Goal: Register for event/course

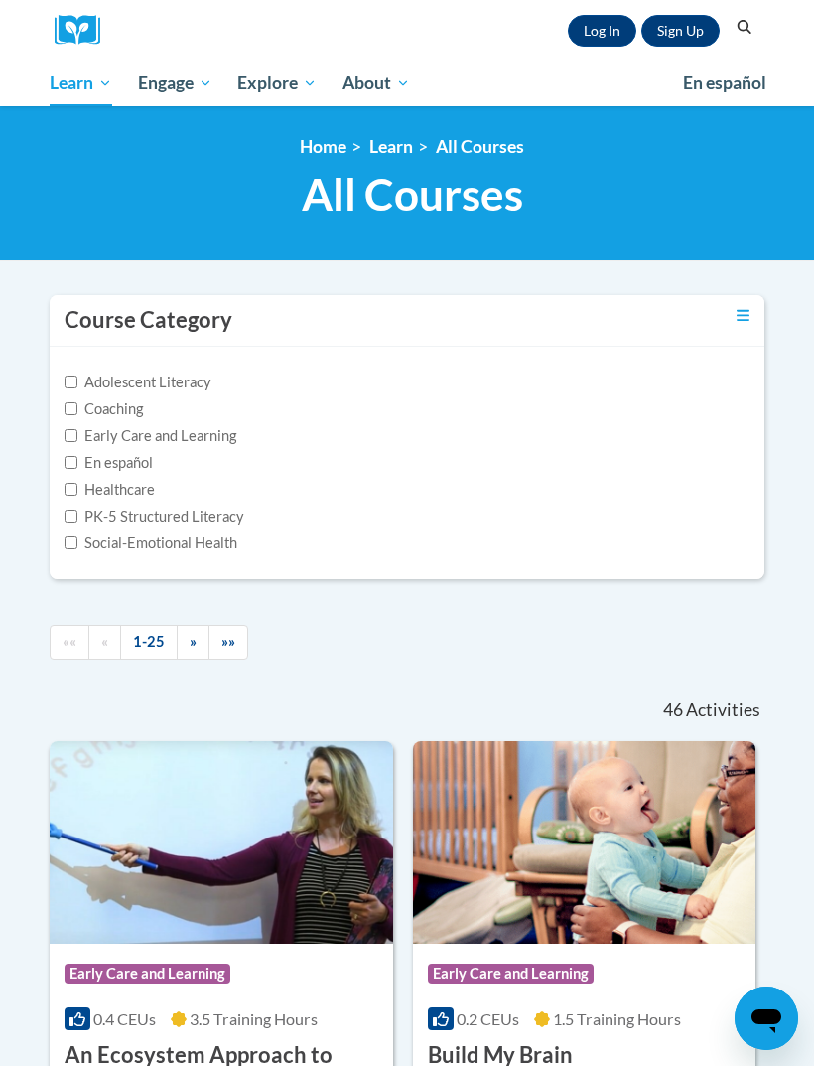
click at [73, 435] on input "Early Care and Learning" at bounding box center [71, 435] width 13 height 13
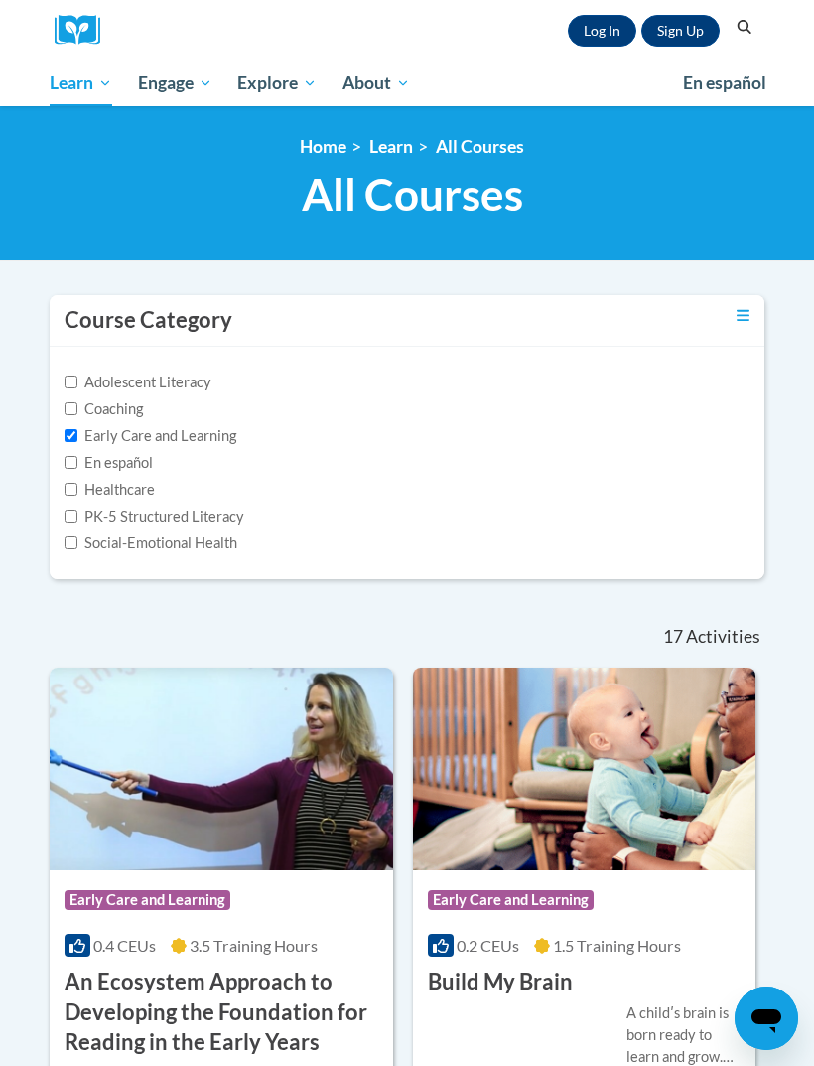
click at [209, 430] on label "Early Care and Learning" at bounding box center [151, 436] width 172 height 22
click at [77, 430] on input "Early Care and Learning" at bounding box center [71, 435] width 13 height 13
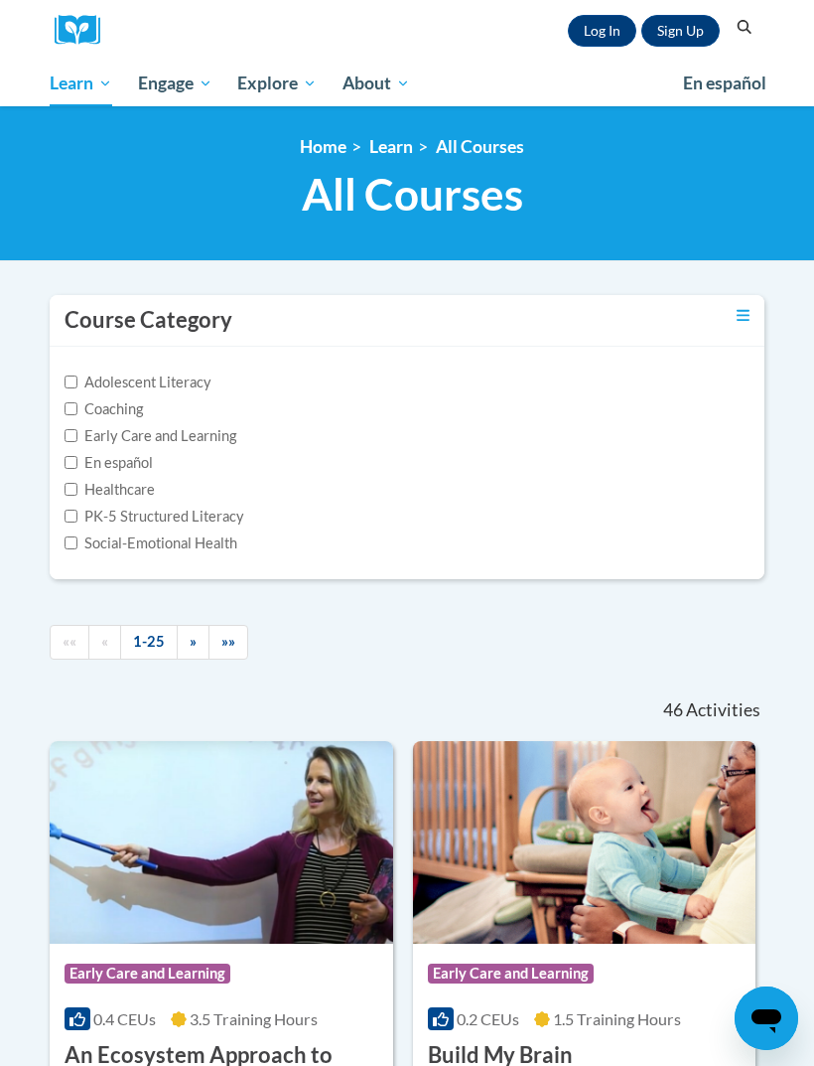
click at [74, 442] on input "Early Care and Learning" at bounding box center [71, 435] width 13 height 13
checkbox input "true"
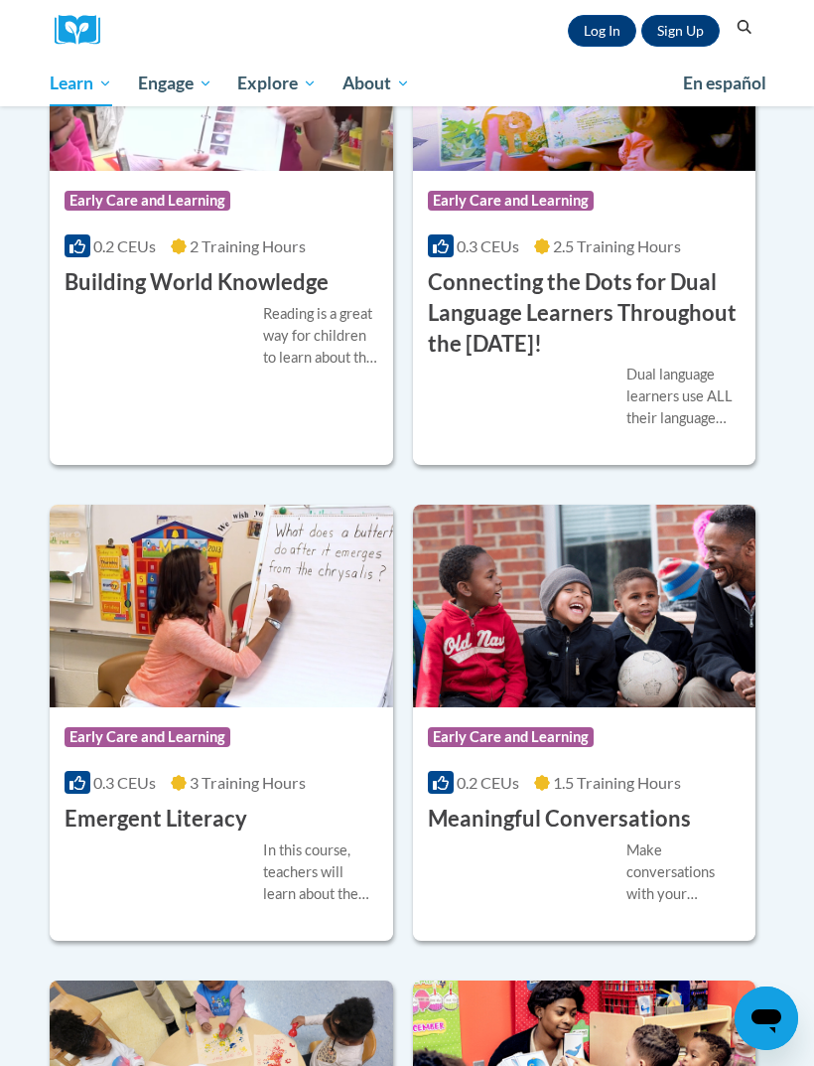
scroll to position [1247, 0]
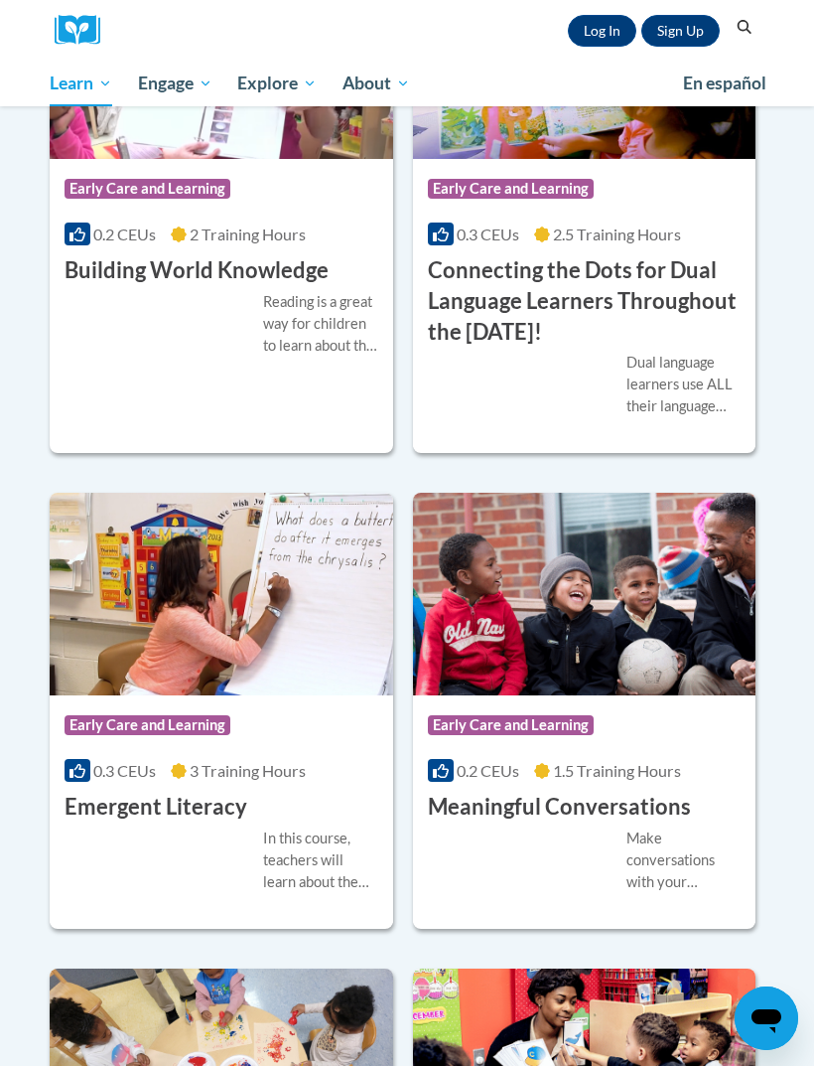
click at [207, 708] on div "Course Category: Early Care and Learning" at bounding box center [222, 727] width 314 height 45
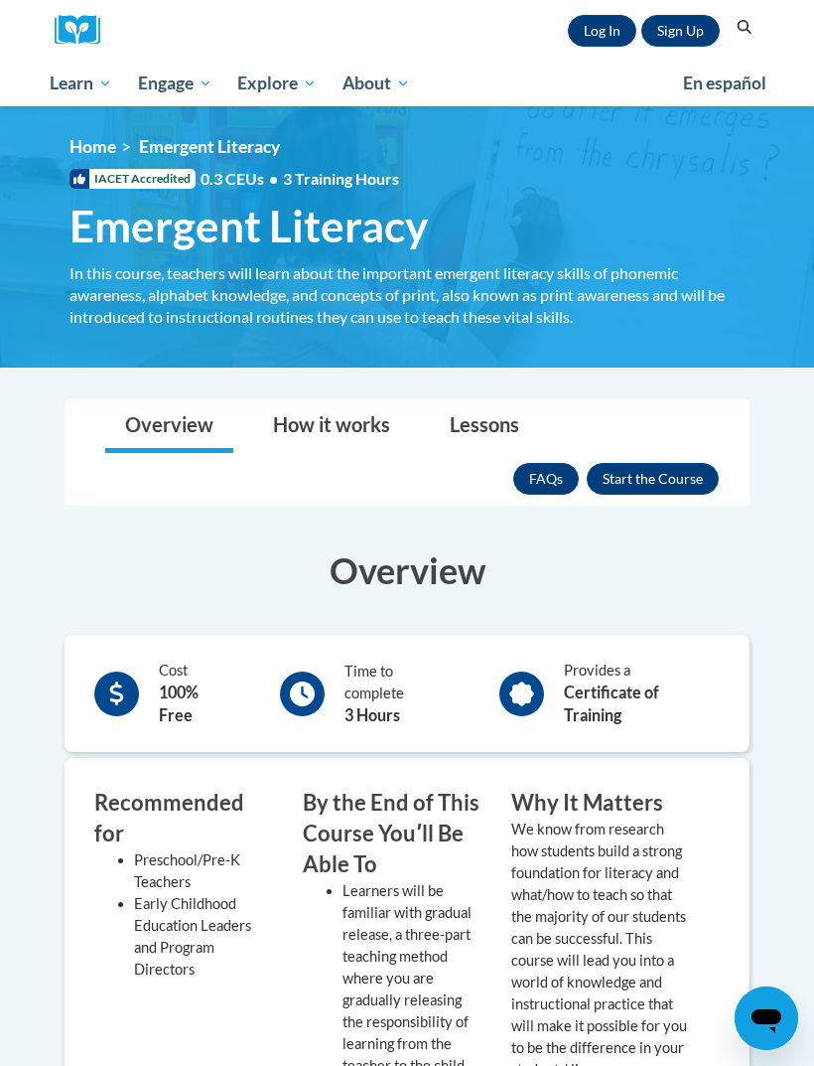
click at [180, 432] on link "Overview" at bounding box center [169, 426] width 128 height 53
click at [671, 472] on button "Enroll" at bounding box center [653, 479] width 132 height 32
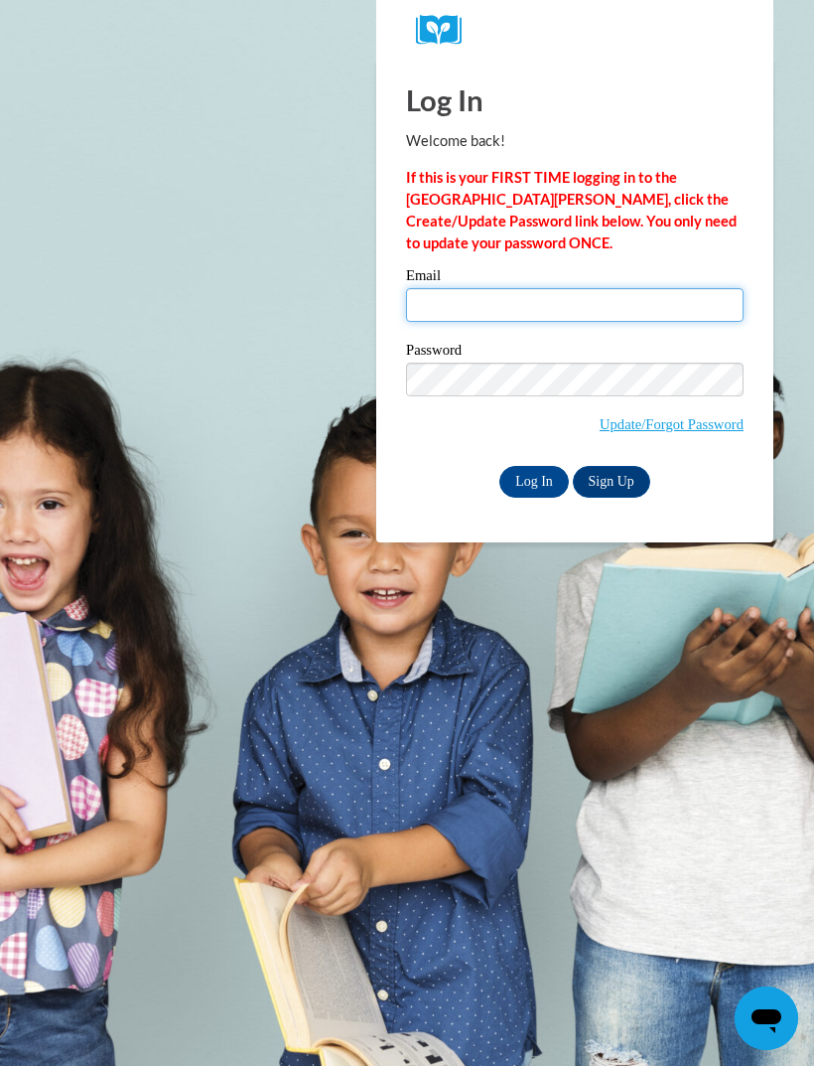
click at [466, 301] on input "Email" at bounding box center [575, 305] width 338 height 34
type input "maryvpotts31@gmail.com"
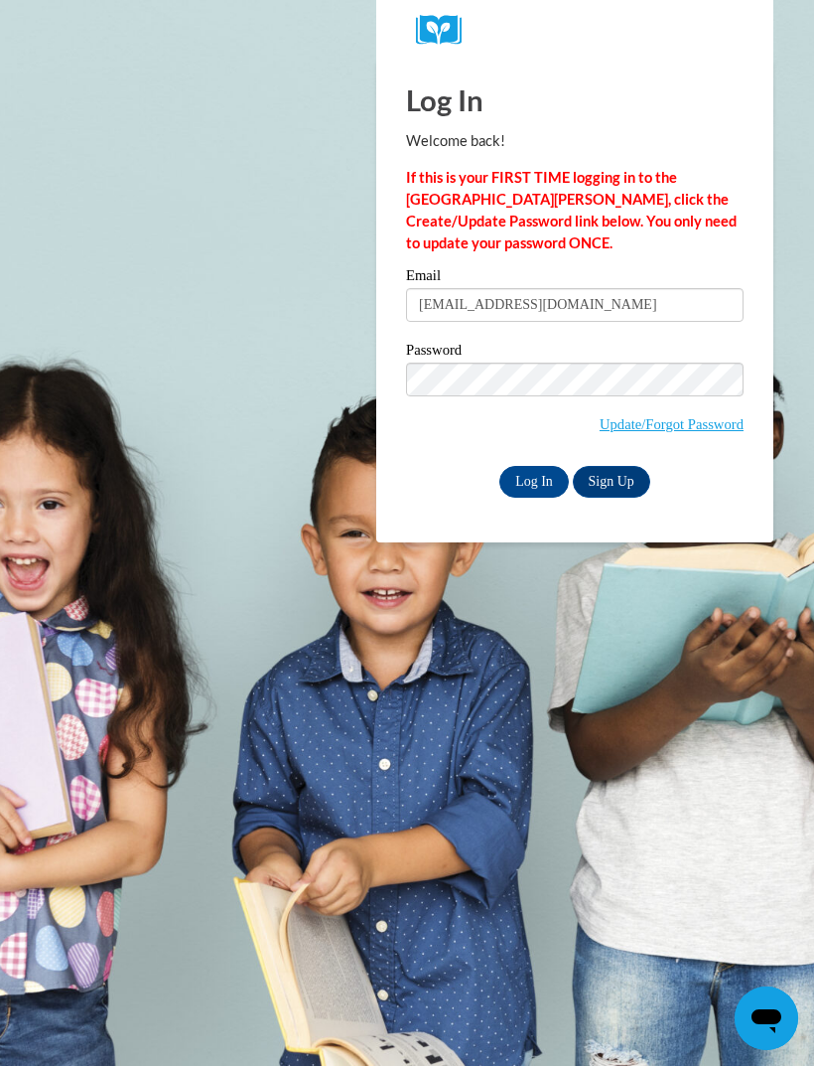
click at [529, 475] on input "Log In" at bounding box center [535, 482] width 70 height 32
click at [536, 474] on input "Log In" at bounding box center [535, 482] width 70 height 32
click at [671, 420] on link "Update/Forgot Password" at bounding box center [672, 424] width 144 height 16
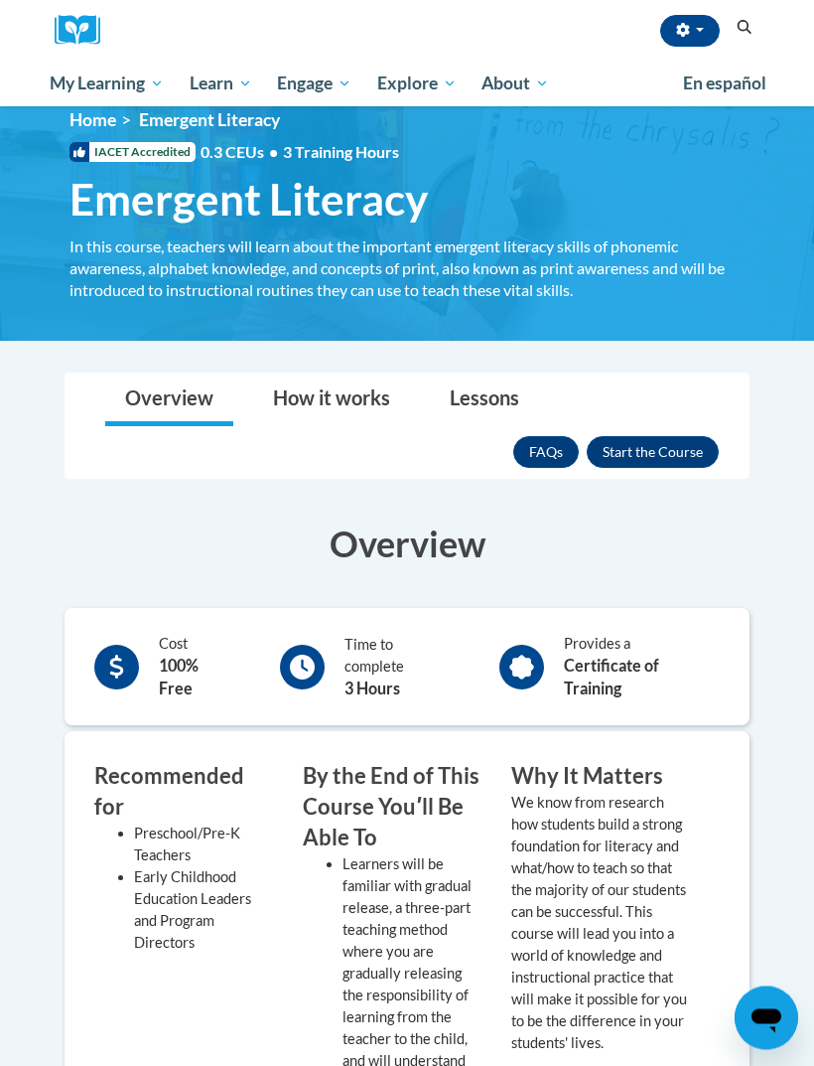
scroll to position [31, 0]
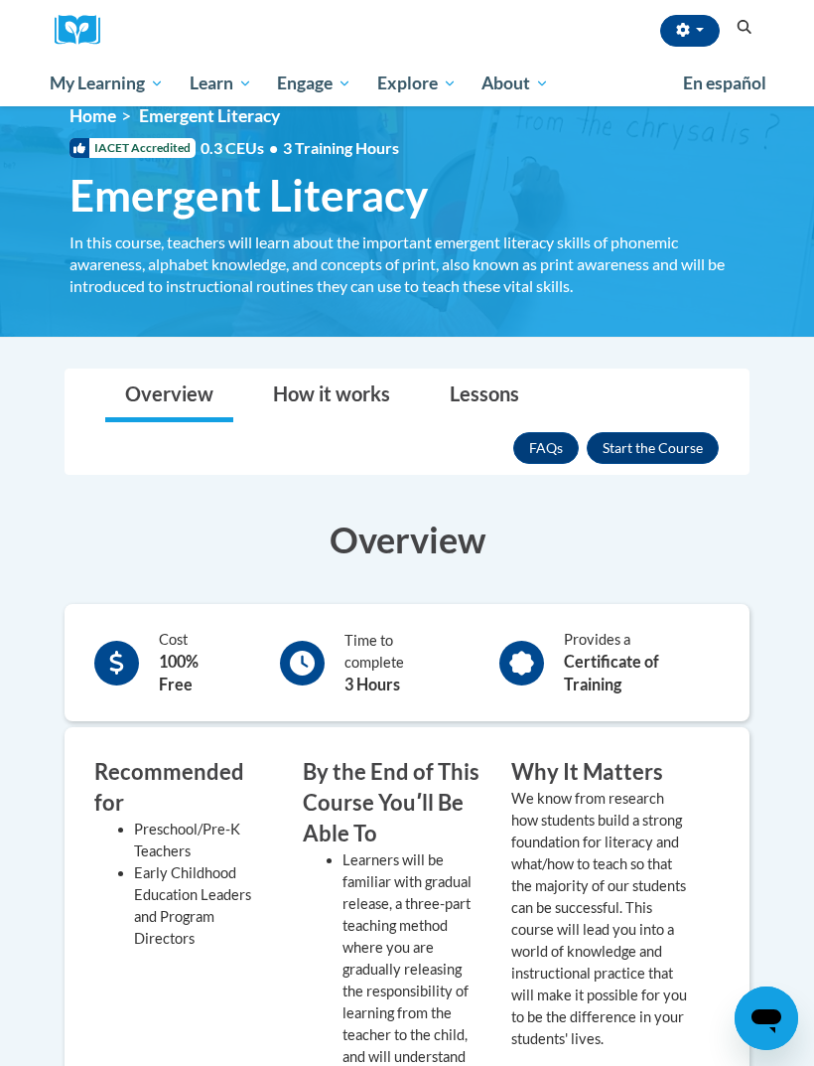
click at [653, 444] on button "Enroll" at bounding box center [653, 448] width 132 height 32
click at [187, 396] on link "Overview" at bounding box center [169, 395] width 128 height 53
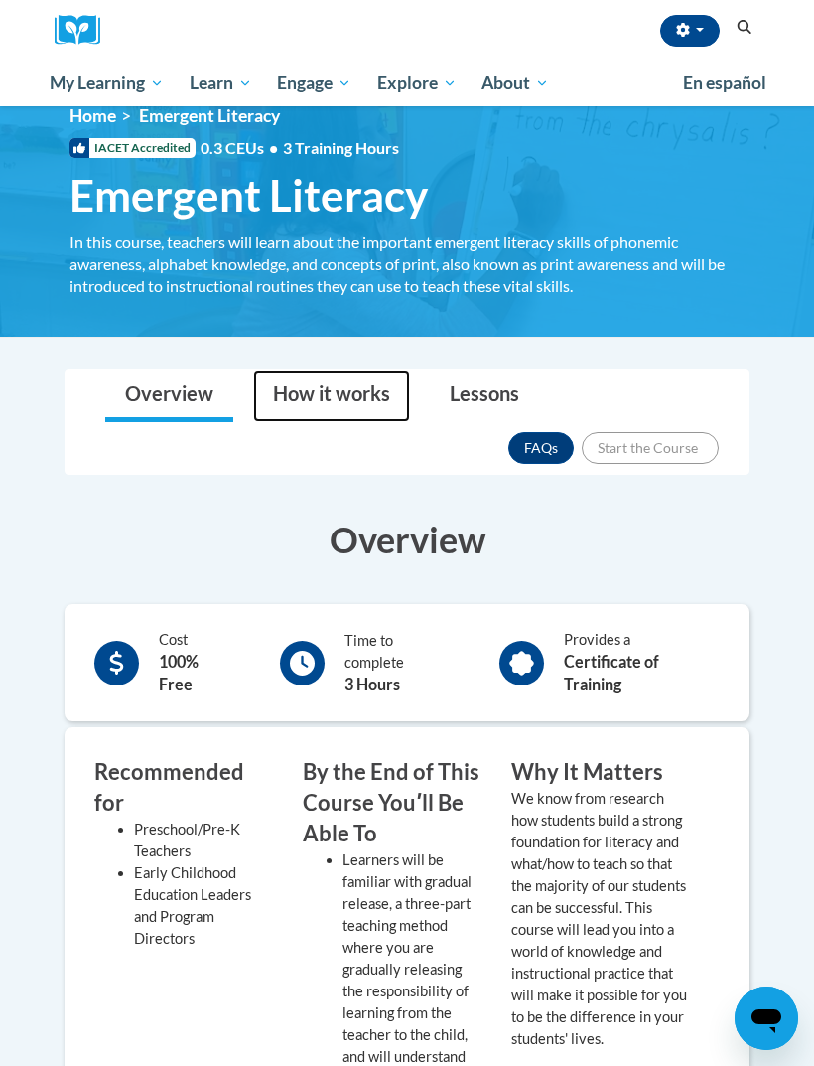
click at [346, 386] on link "How it works" at bounding box center [331, 395] width 157 height 53
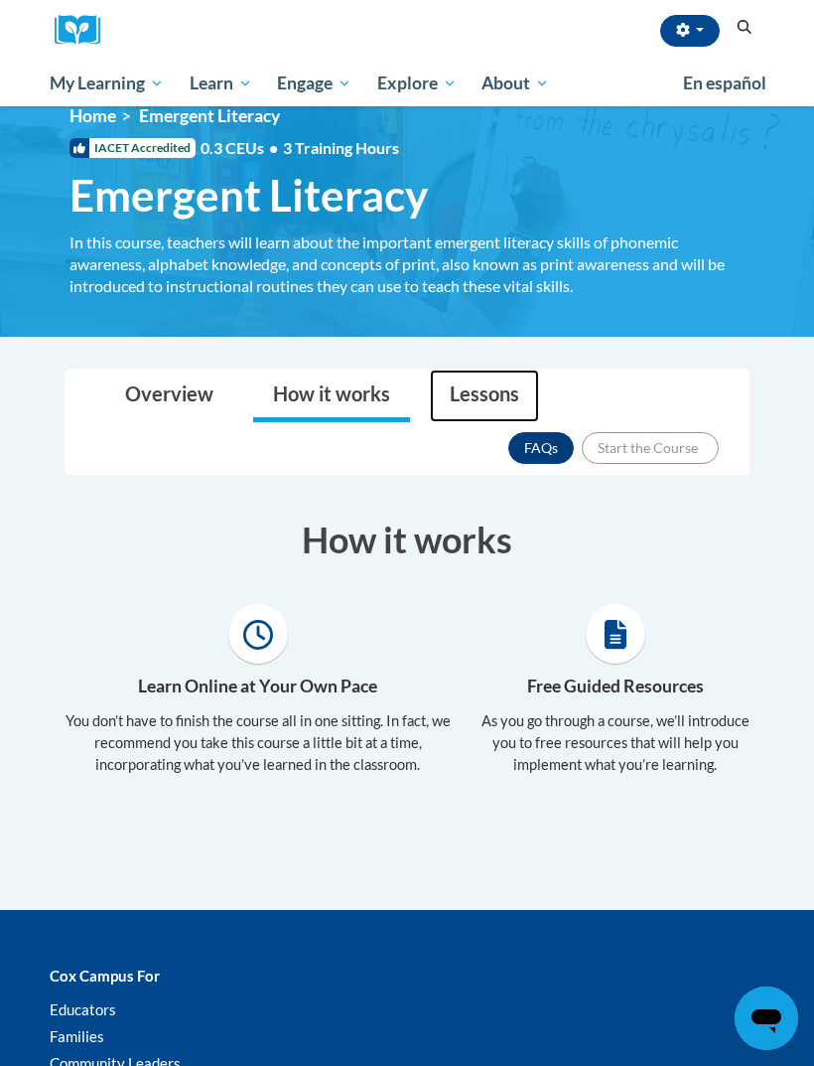
click at [478, 394] on link "Lessons" at bounding box center [484, 395] width 109 height 53
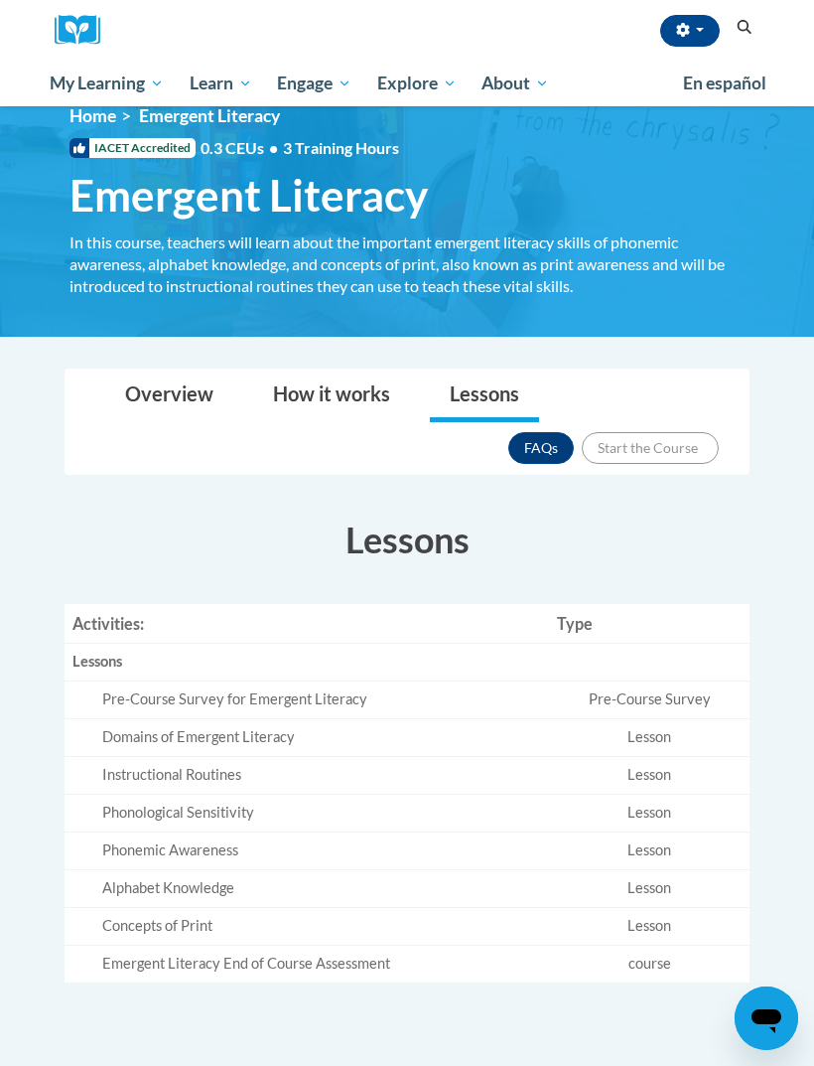
click at [652, 693] on td "Pre-Course Survey" at bounding box center [649, 700] width 201 height 38
click at [327, 696] on div "Pre-Course Survey for Emergent Literacy" at bounding box center [321, 699] width 439 height 21
click at [294, 689] on div "Pre-Course Survey for Emergent Literacy" at bounding box center [321, 699] width 439 height 21
click at [325, 697] on div "Pre-Course Survey for Emergent Literacy" at bounding box center [321, 699] width 439 height 21
click at [282, 734] on div "Domains of Emergent Literacy" at bounding box center [321, 737] width 439 height 21
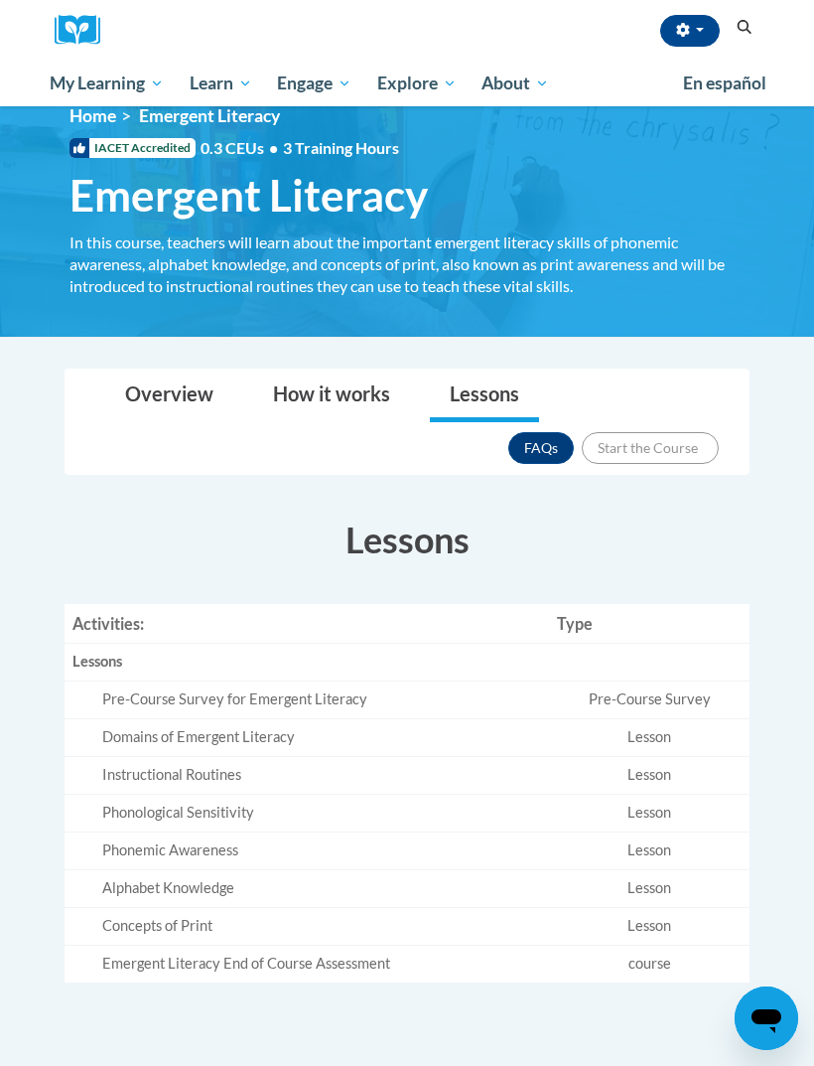
click at [274, 732] on div "Domains of Emergent Literacy" at bounding box center [321, 737] width 439 height 21
click at [668, 740] on td "Lesson" at bounding box center [649, 738] width 201 height 38
click at [320, 691] on div "Pre-Course Survey for Emergent Literacy" at bounding box center [321, 699] width 439 height 21
click at [344, 696] on div "Pre-Course Survey for Emergent Literacy" at bounding box center [321, 699] width 439 height 21
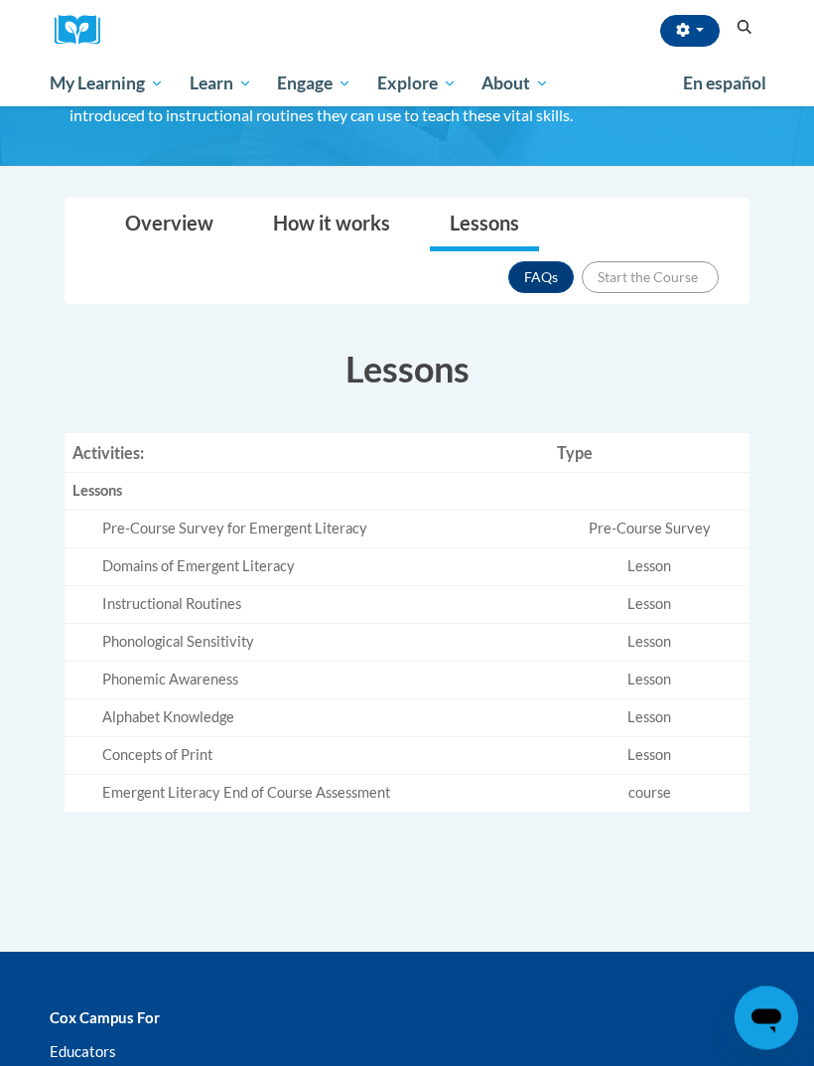
scroll to position [0, 0]
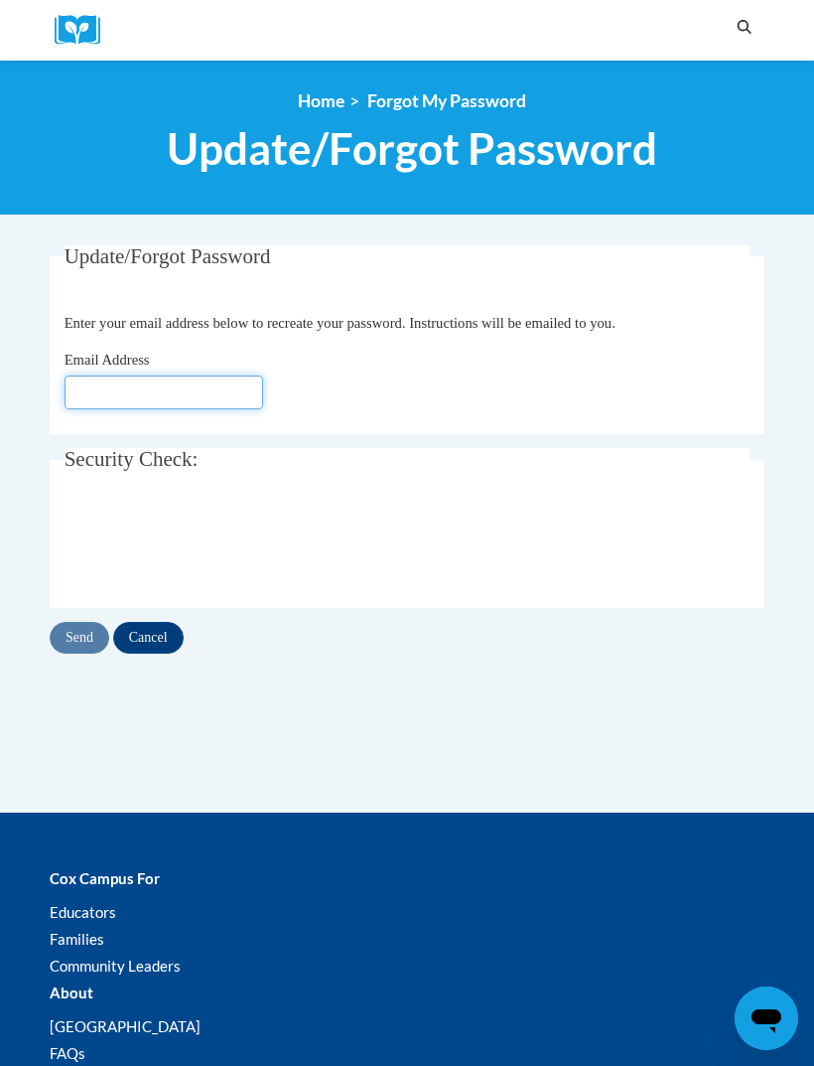
click at [144, 389] on input "Email Address" at bounding box center [164, 392] width 199 height 34
type input "[EMAIL_ADDRESS][DOMAIN_NAME]"
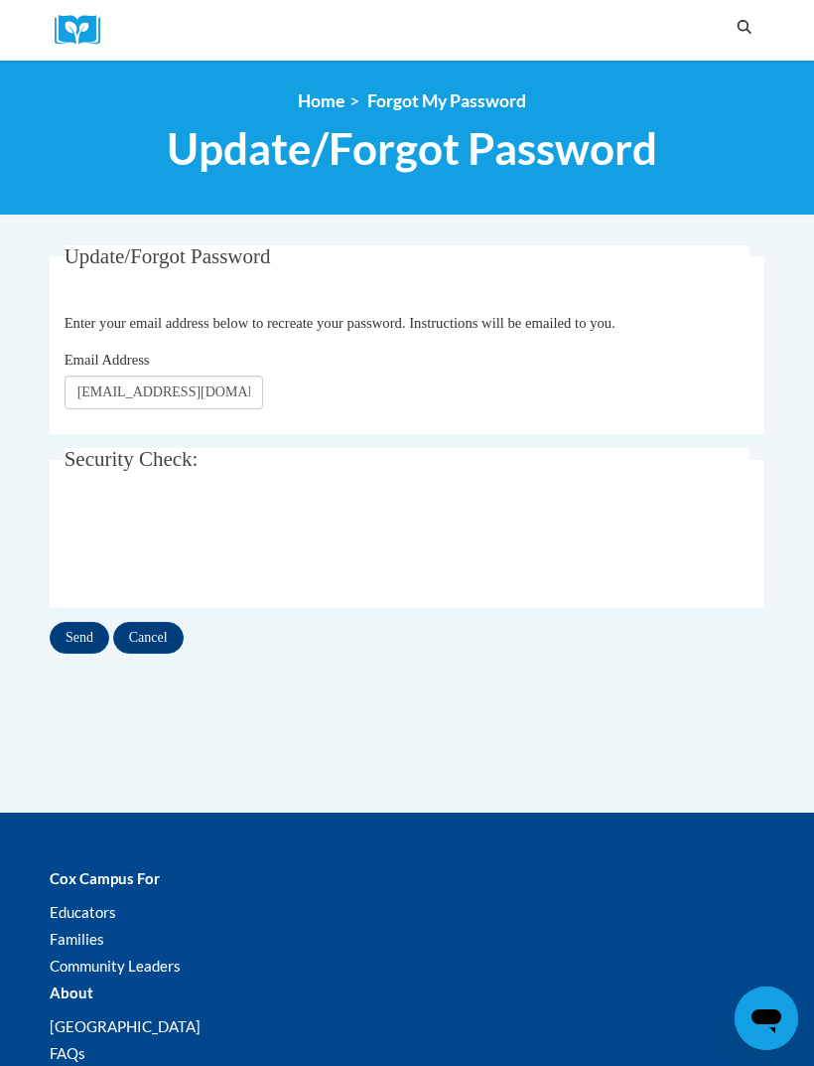
click at [64, 640] on input "Send" at bounding box center [80, 638] width 60 height 32
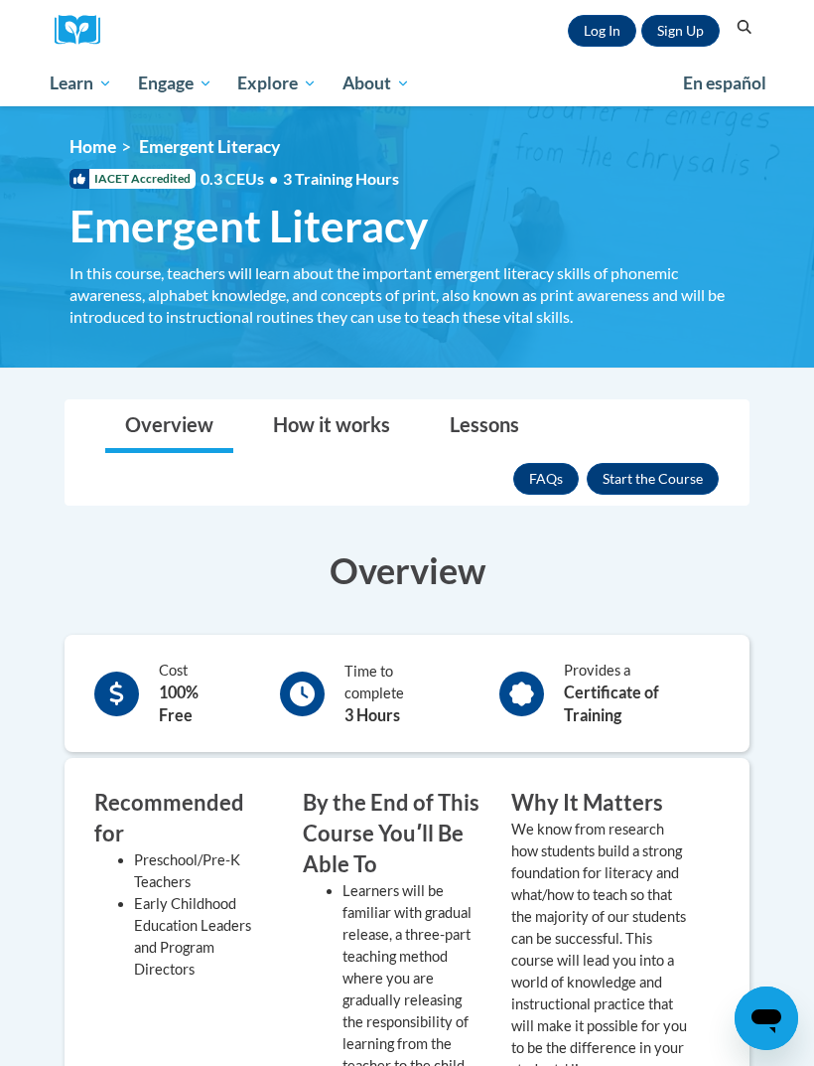
click at [661, 482] on button "Enroll" at bounding box center [653, 479] width 132 height 32
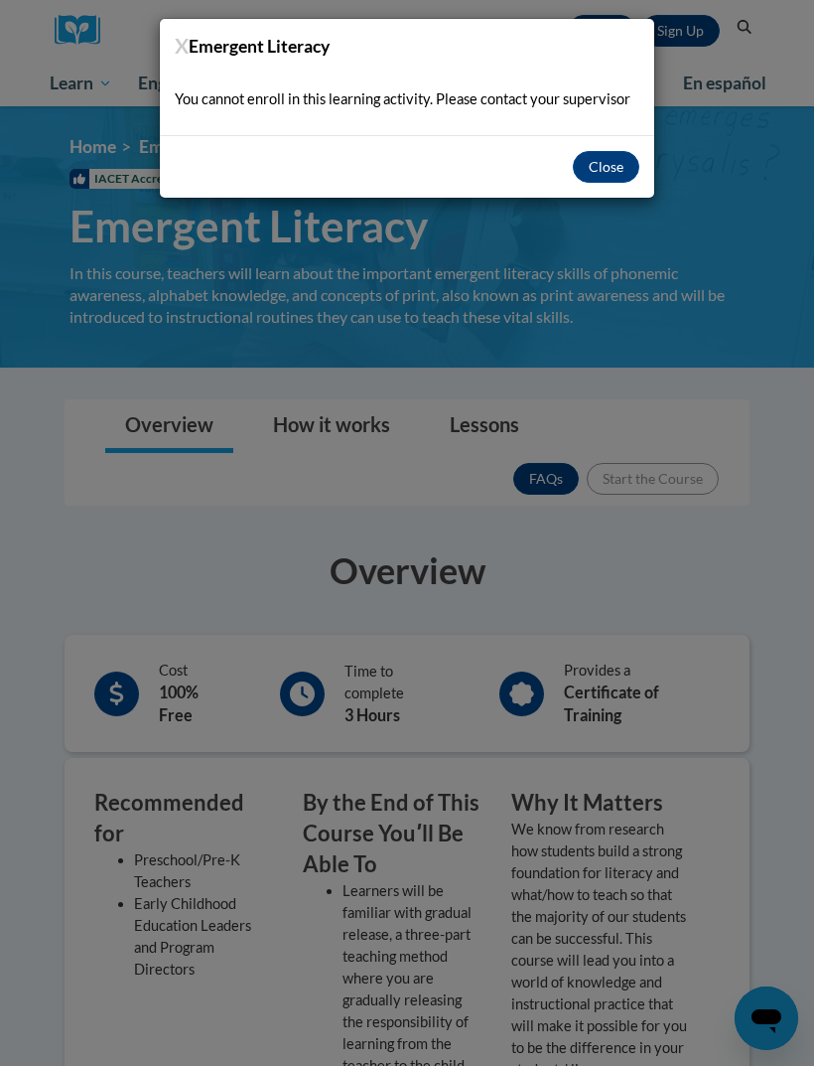
click at [617, 171] on button "Close" at bounding box center [606, 167] width 67 height 32
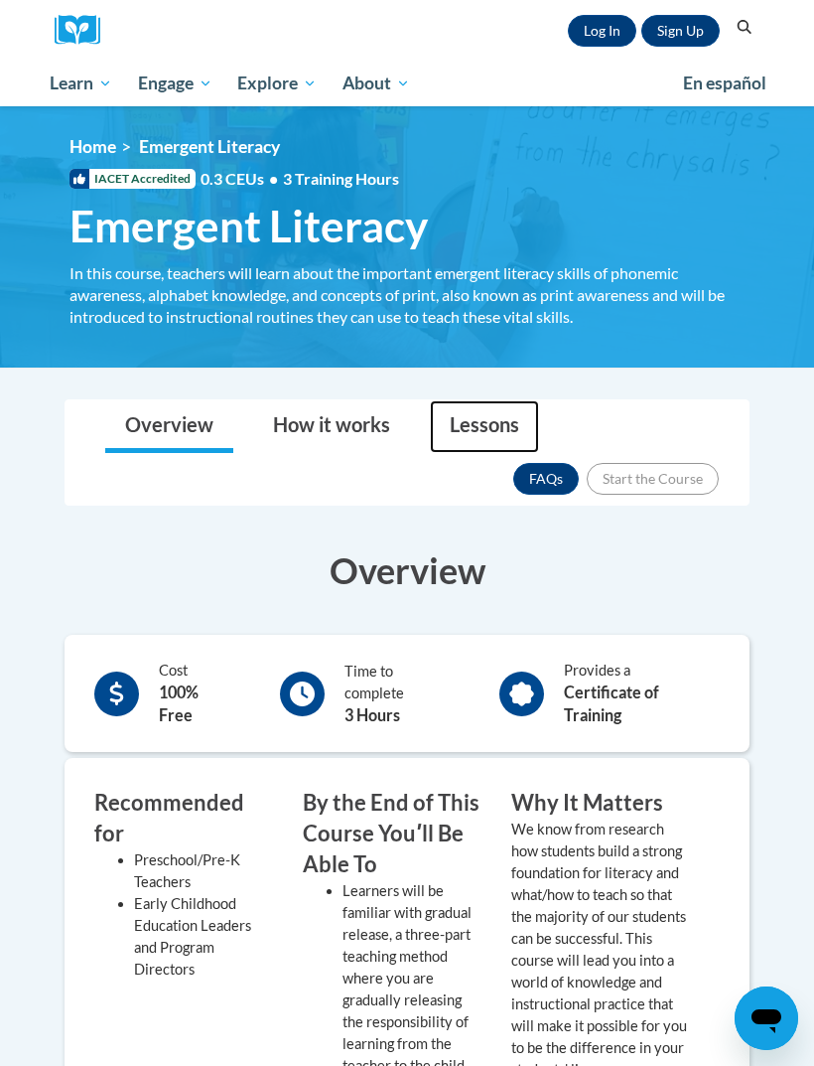
click at [476, 421] on link "Lessons" at bounding box center [484, 426] width 109 height 53
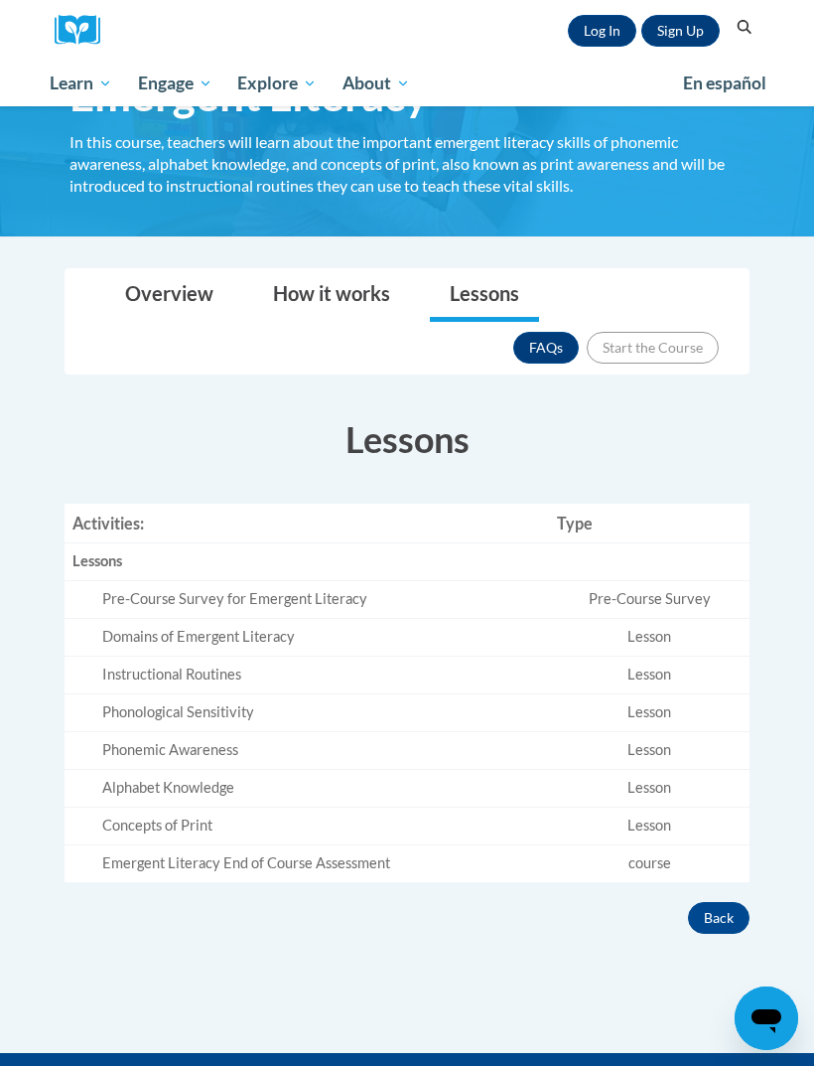
scroll to position [125, 0]
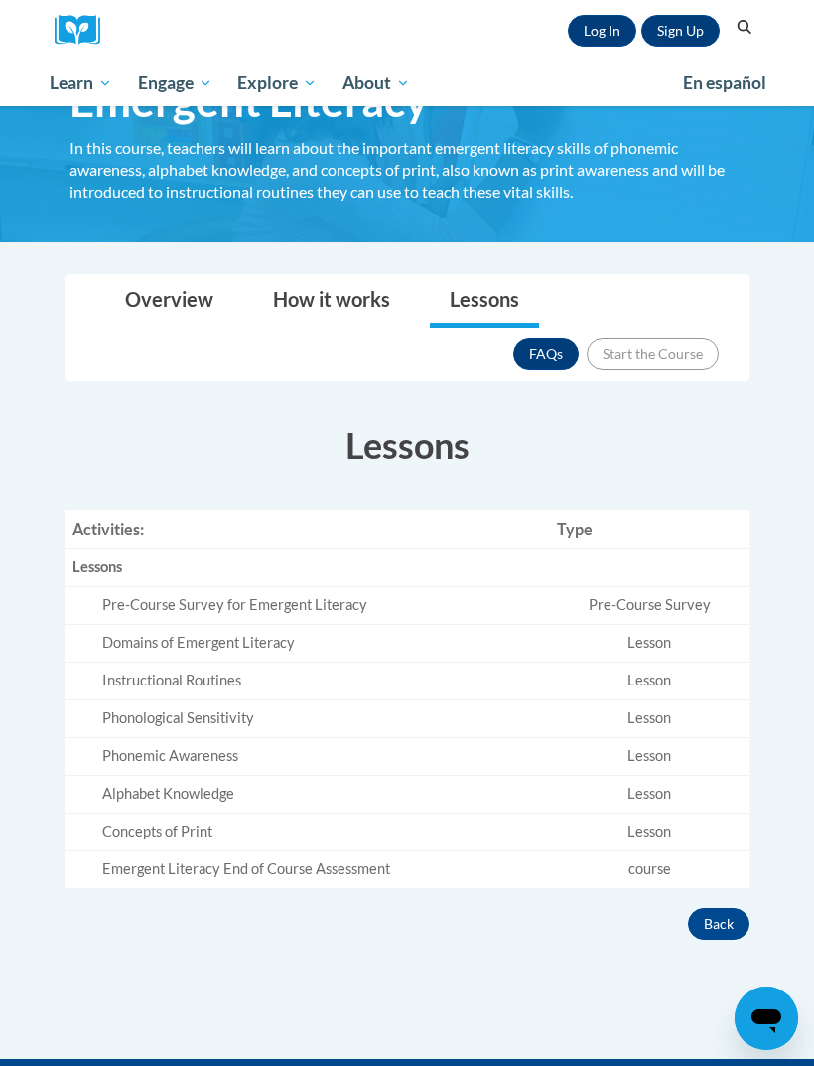
click at [660, 634] on td "Lesson" at bounding box center [649, 644] width 201 height 38
click at [583, 605] on td "Pre-Course Survey" at bounding box center [649, 606] width 201 height 38
click at [610, 35] on link "Log In" at bounding box center [602, 31] width 69 height 32
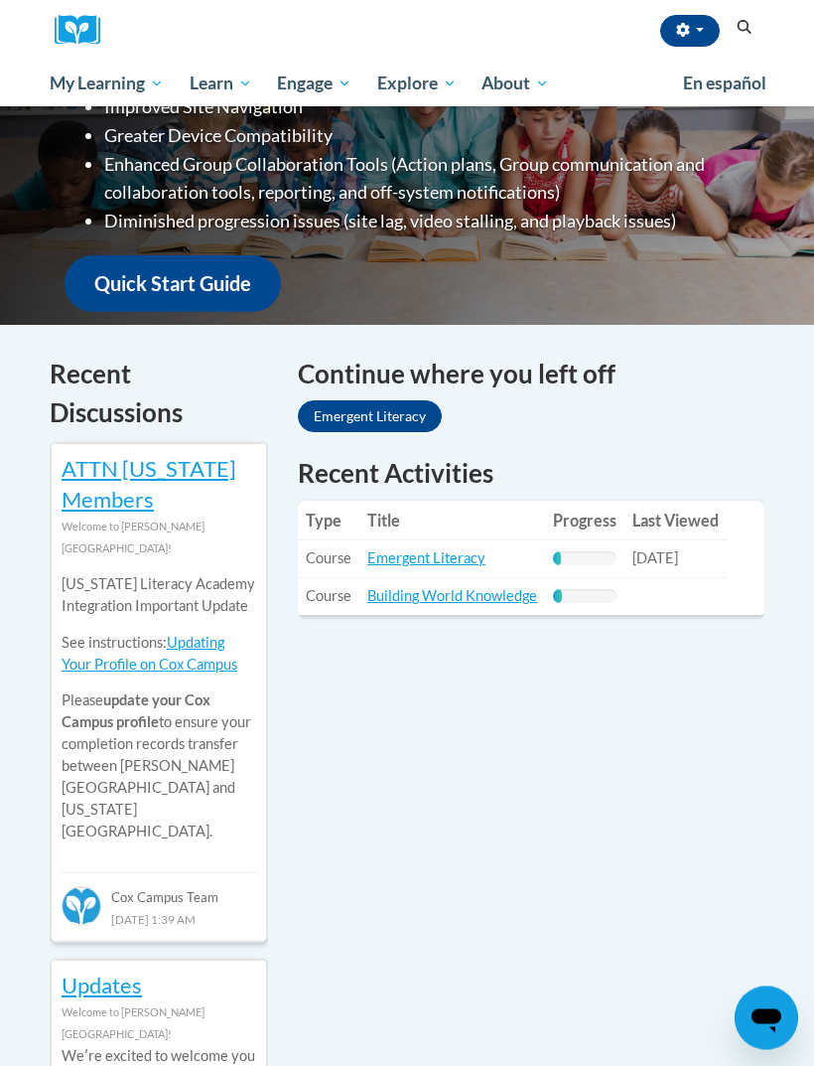
scroll to position [420, 0]
click at [390, 420] on link "Emergent Literacy" at bounding box center [370, 416] width 144 height 32
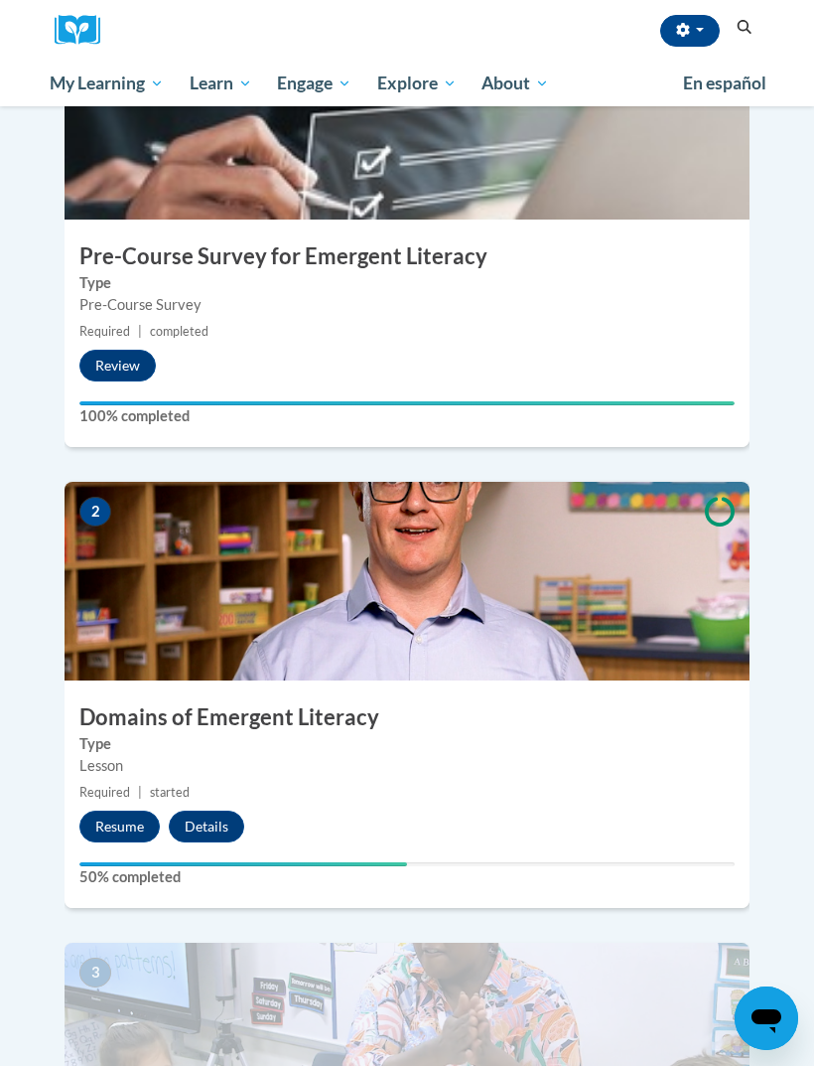
scroll to position [604, 0]
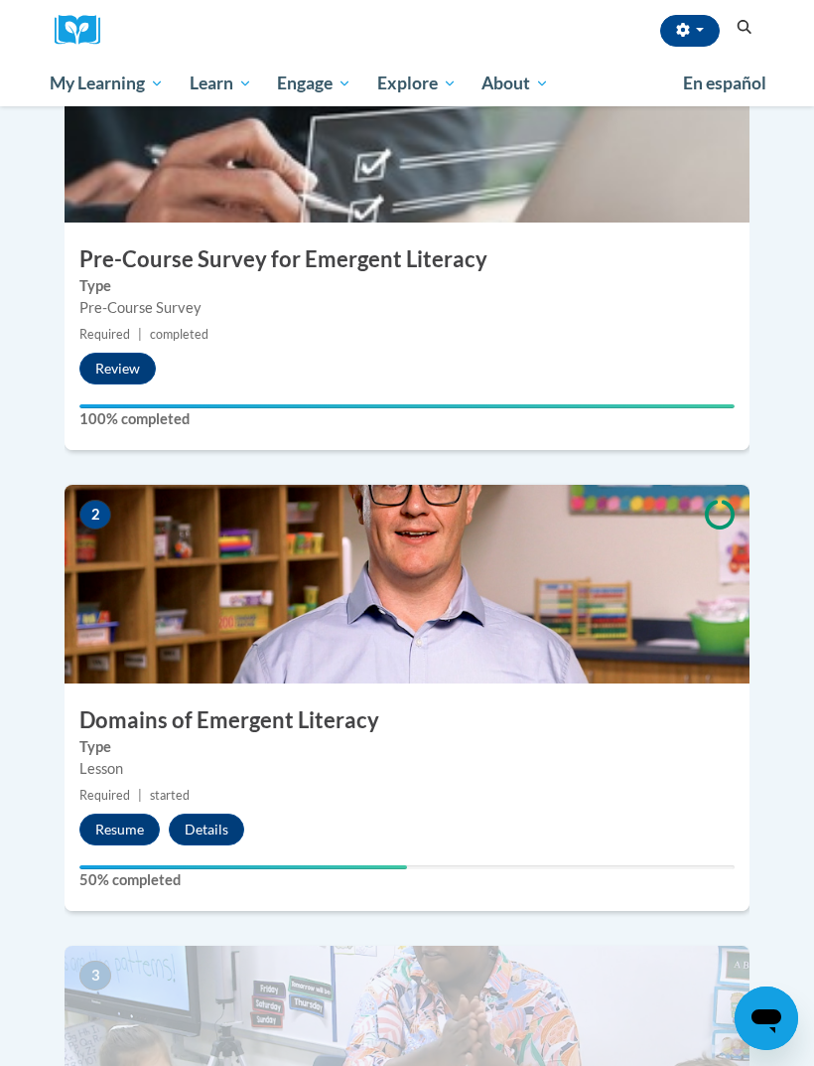
click at [118, 813] on button "Resume" at bounding box center [119, 829] width 80 height 32
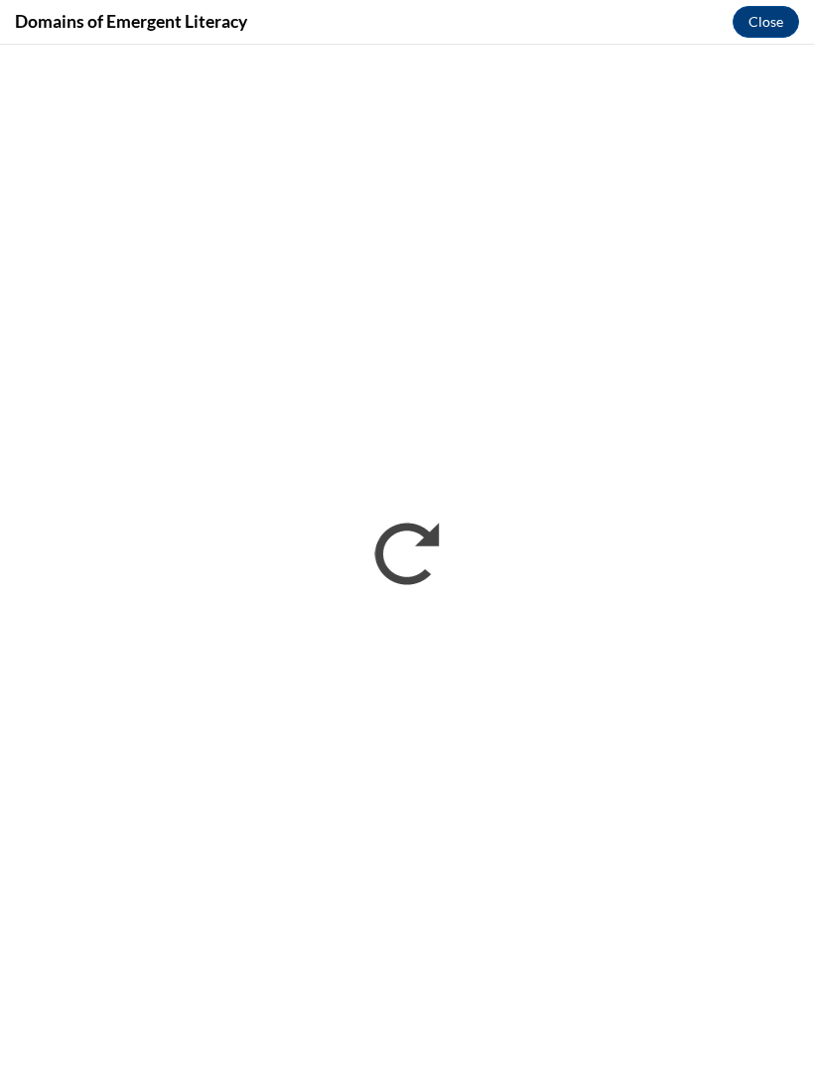
scroll to position [0, 0]
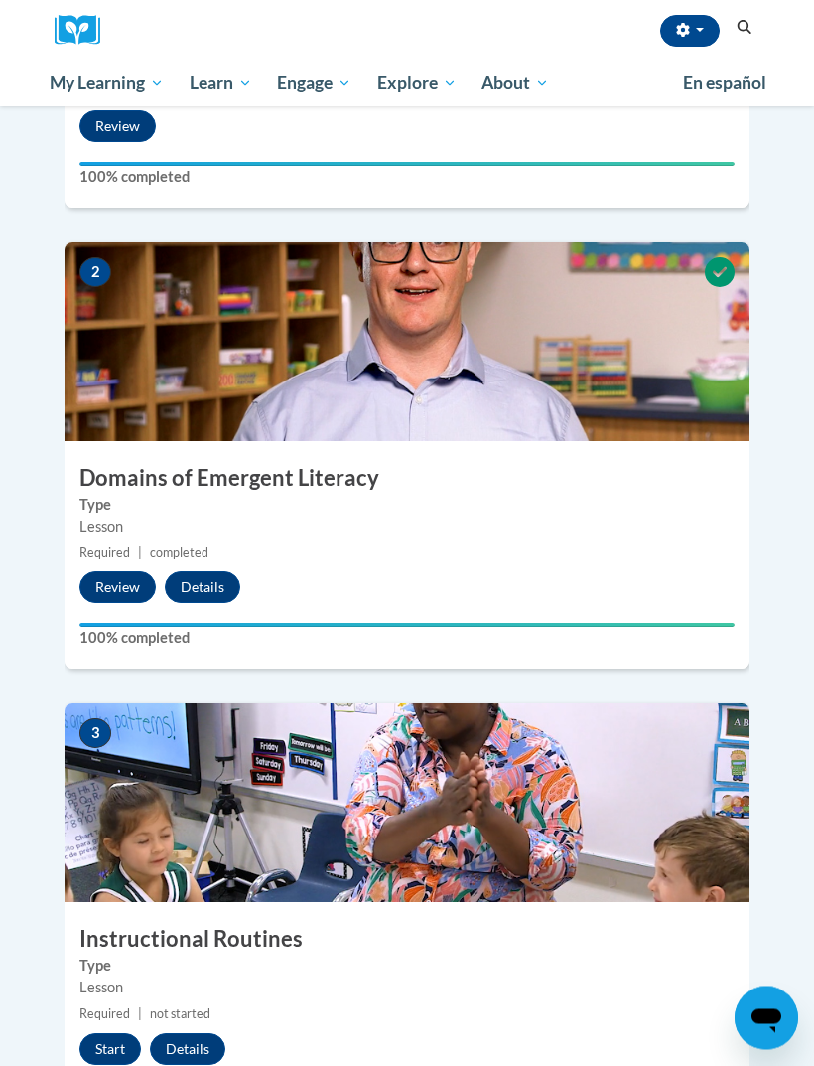
scroll to position [847, 0]
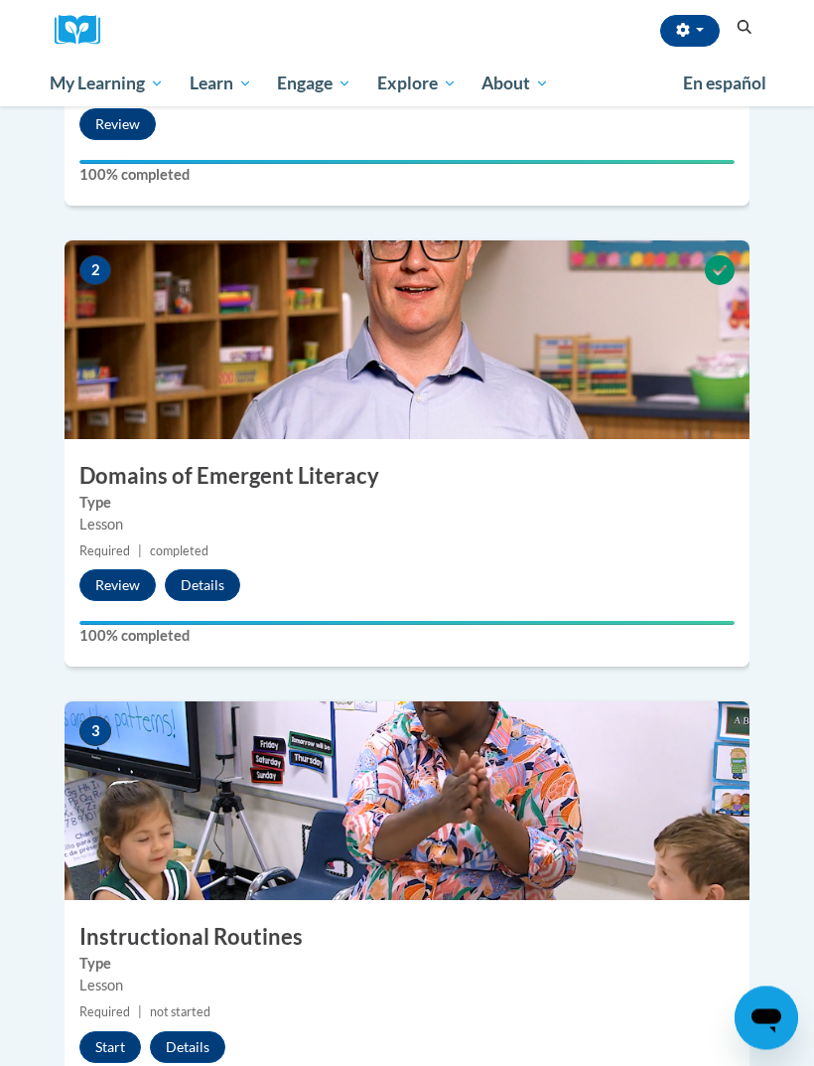
click at [114, 1032] on button "Start" at bounding box center [110, 1048] width 62 height 32
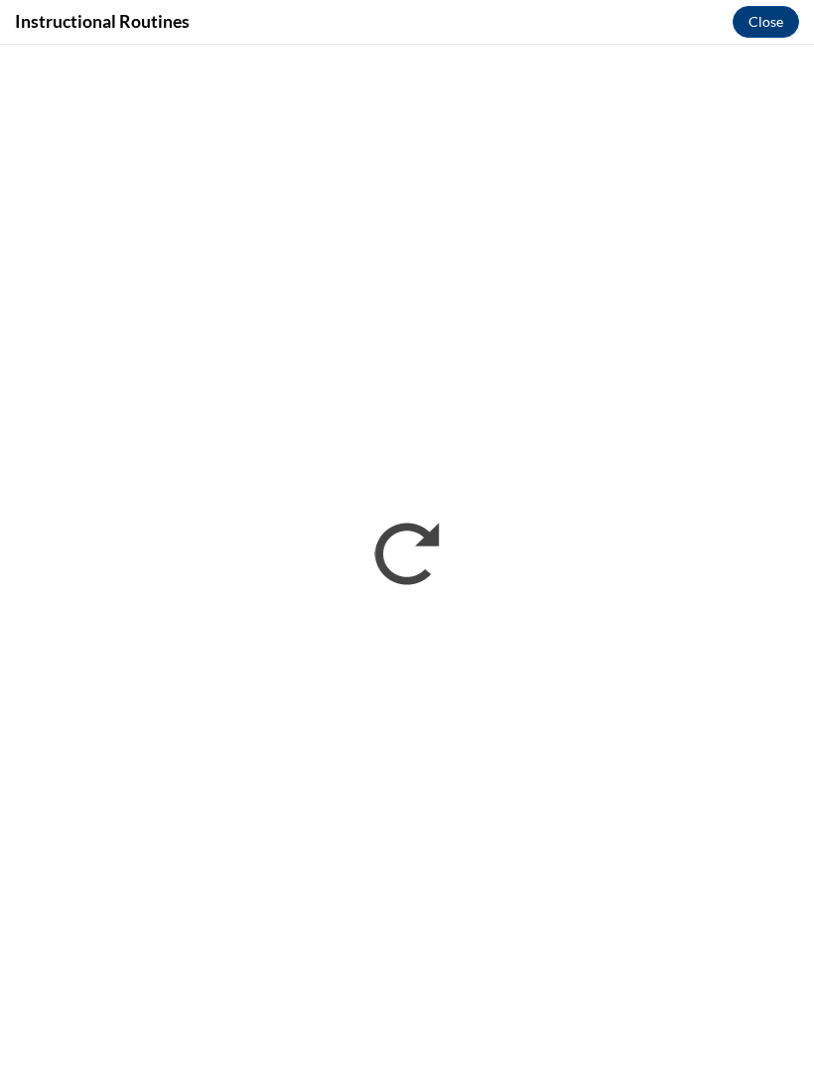
scroll to position [0, 0]
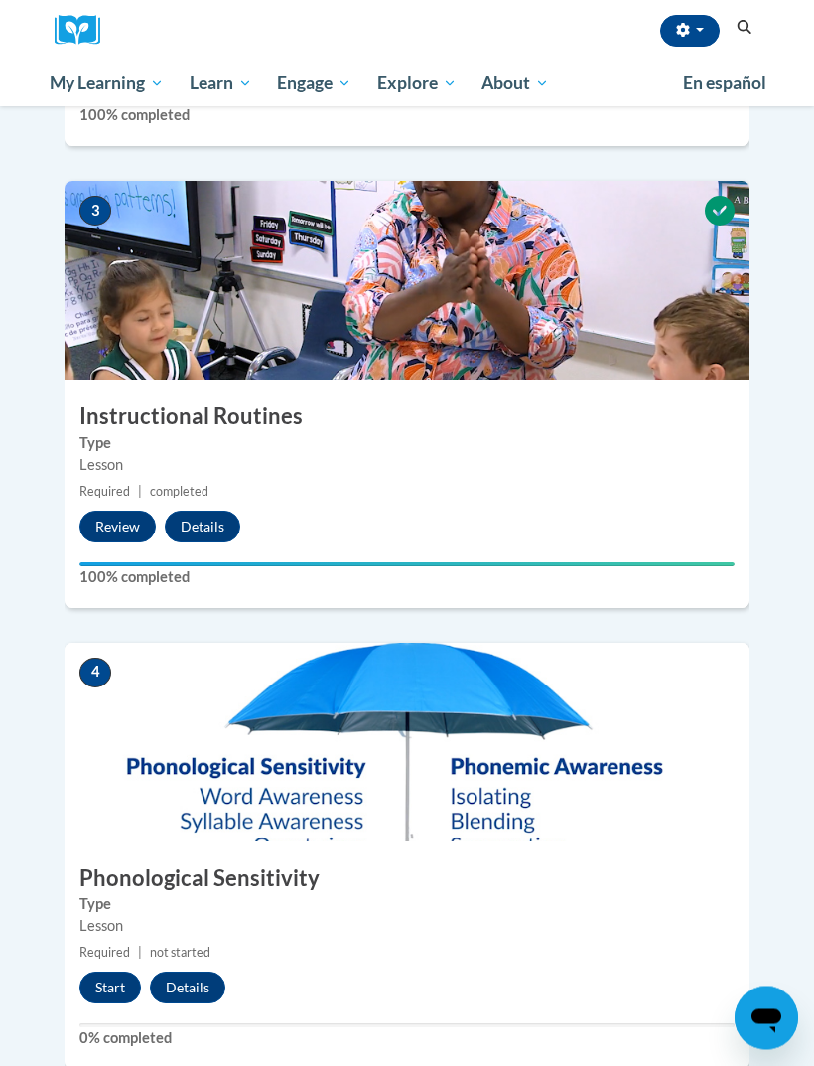
scroll to position [1368, 0]
click at [106, 971] on button "Start" at bounding box center [110, 987] width 62 height 32
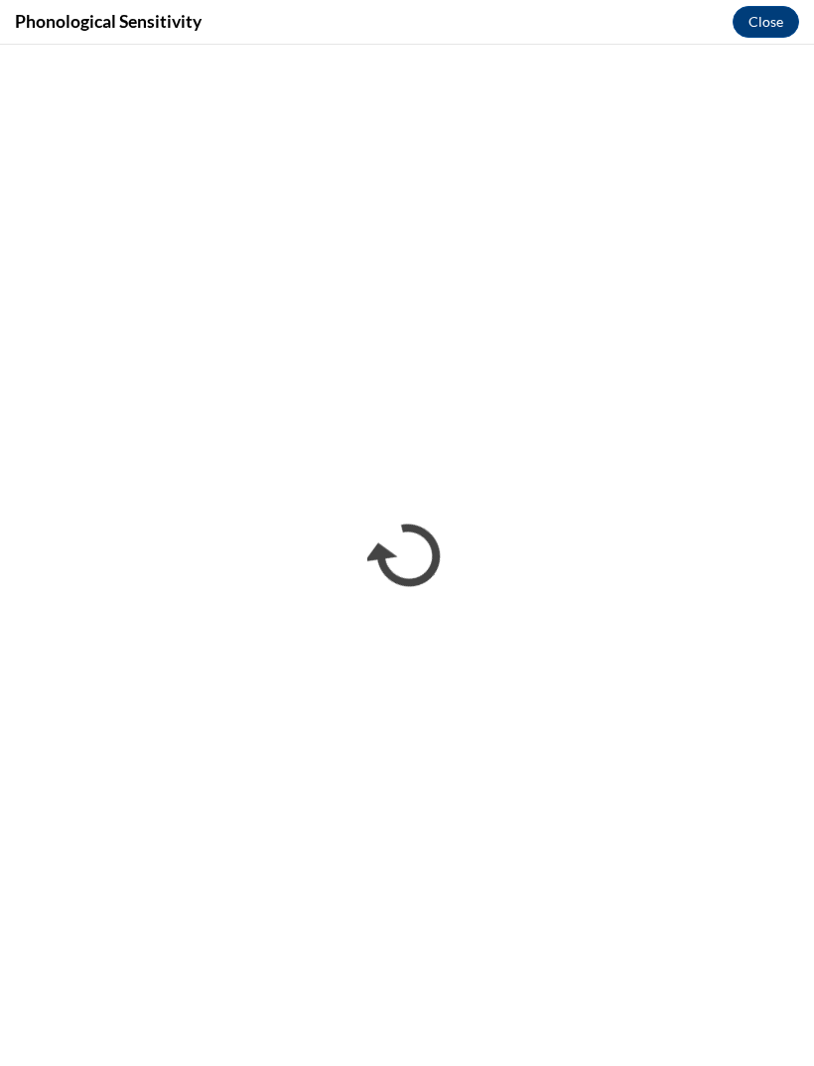
scroll to position [0, 0]
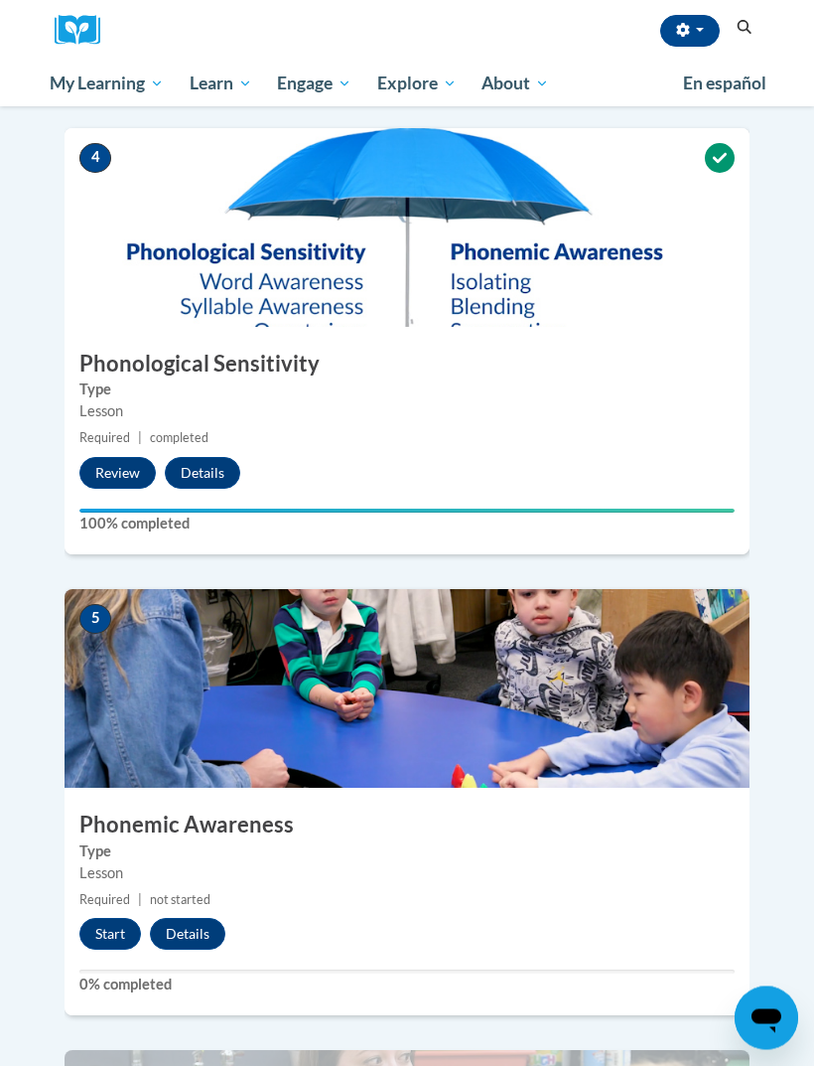
scroll to position [1883, 0]
click at [117, 918] on button "Start" at bounding box center [110, 934] width 62 height 32
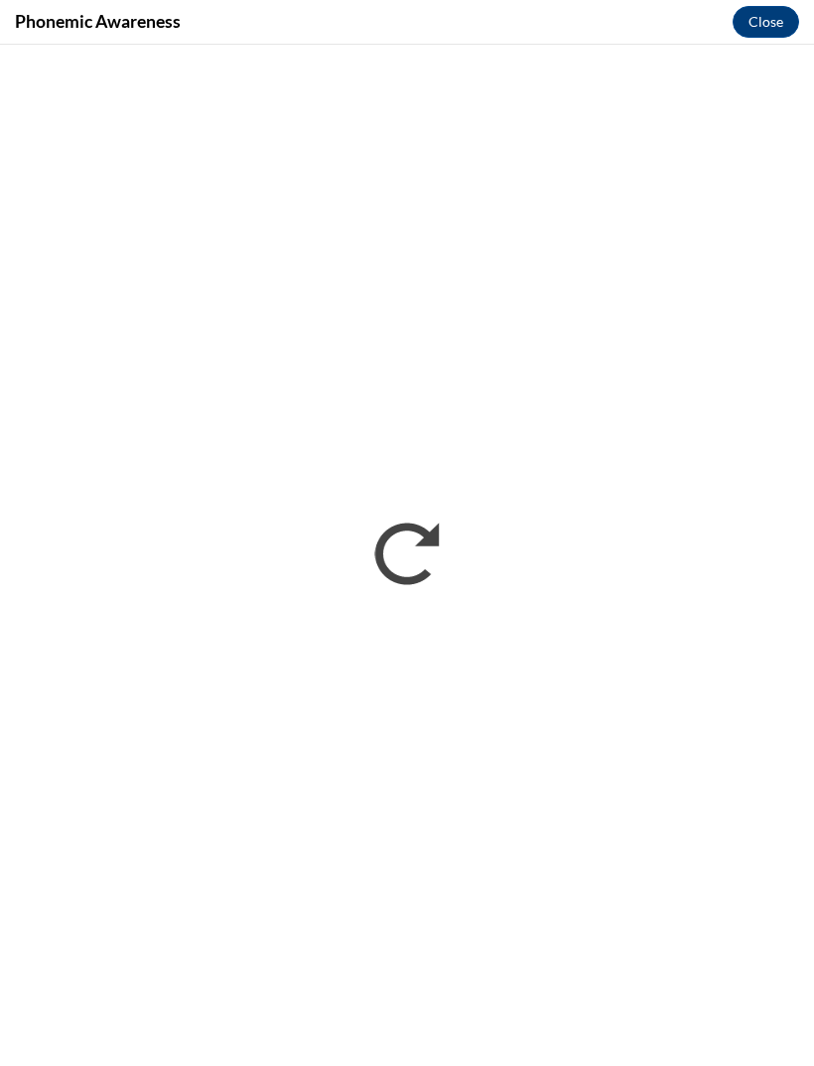
scroll to position [0, 0]
